Goal: Browse casually

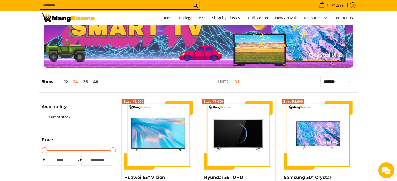
scroll to position [34, 0]
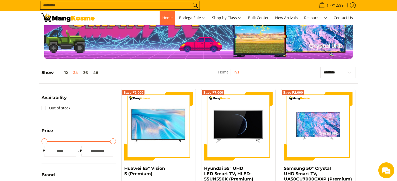
click at [166, 18] on span "Home" at bounding box center [167, 17] width 10 height 5
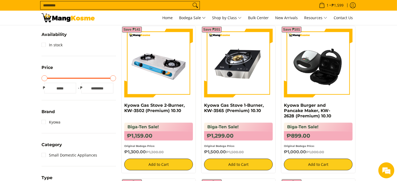
scroll to position [107, 0]
